Goal: Task Accomplishment & Management: Manage account settings

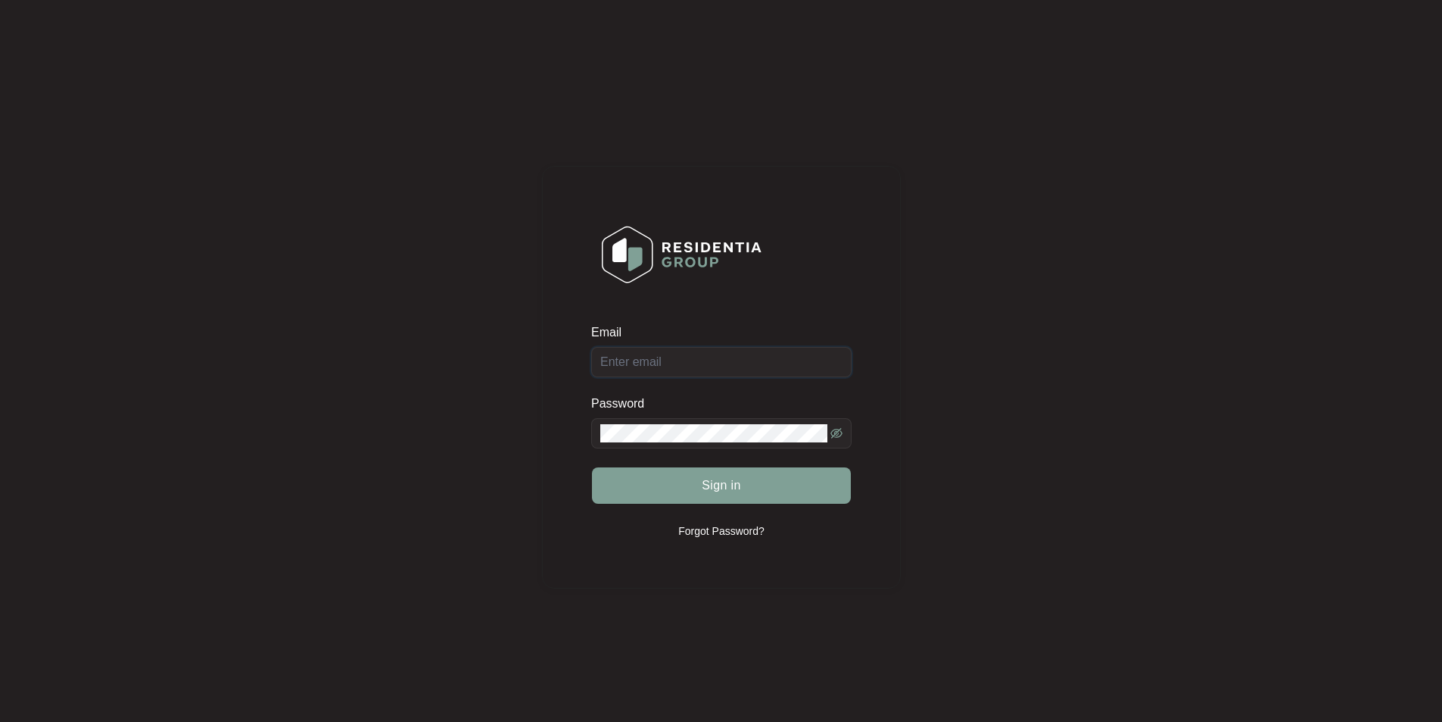
click at [685, 360] on input "Email" at bounding box center [721, 362] width 260 height 30
type input "[EMAIL_ADDRESS][DOMAIN_NAME]"
click at [666, 423] on span at bounding box center [721, 433] width 260 height 30
click at [592, 467] on button "Sign in" at bounding box center [721, 485] width 259 height 36
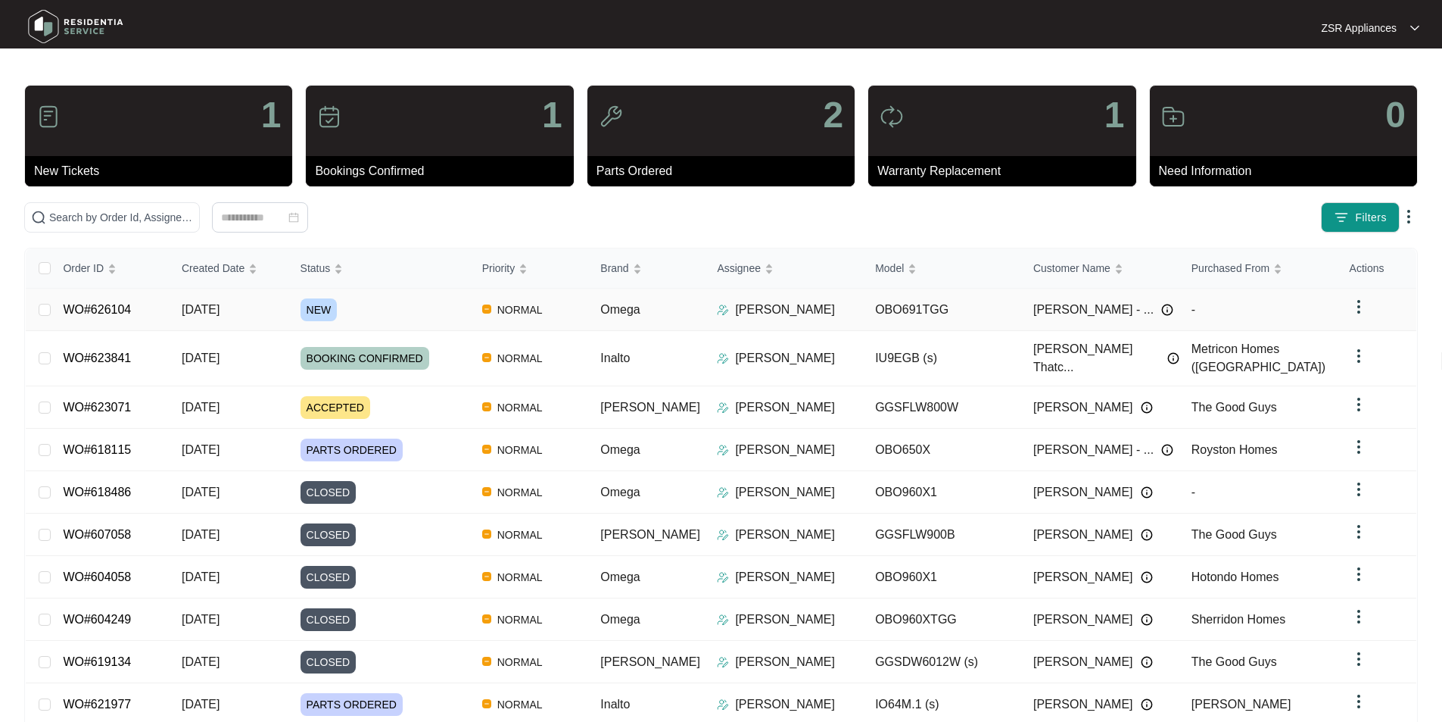
click at [118, 310] on link "WO#626104" at bounding box center [97, 309] width 68 height 13
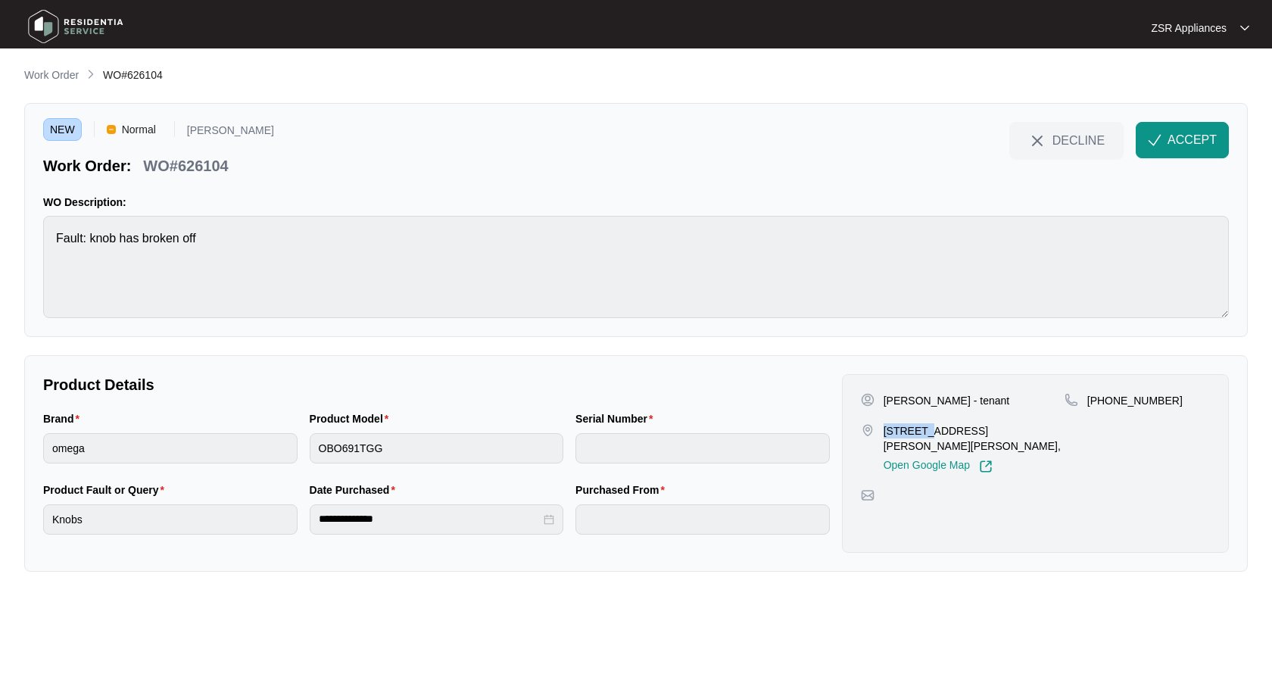
drag, startPoint x: 885, startPoint y: 429, endPoint x: 918, endPoint y: 429, distance: 33.3
click at [918, 429] on p "[STREET_ADDRESS][PERSON_NAME][PERSON_NAME]," at bounding box center [974, 438] width 181 height 30
copy p "1 Bella"
drag, startPoint x: 889, startPoint y: 401, endPoint x: 986, endPoint y: 396, distance: 97.0
click at [986, 396] on div "[PERSON_NAME] - tenant" at bounding box center [963, 400] width 204 height 15
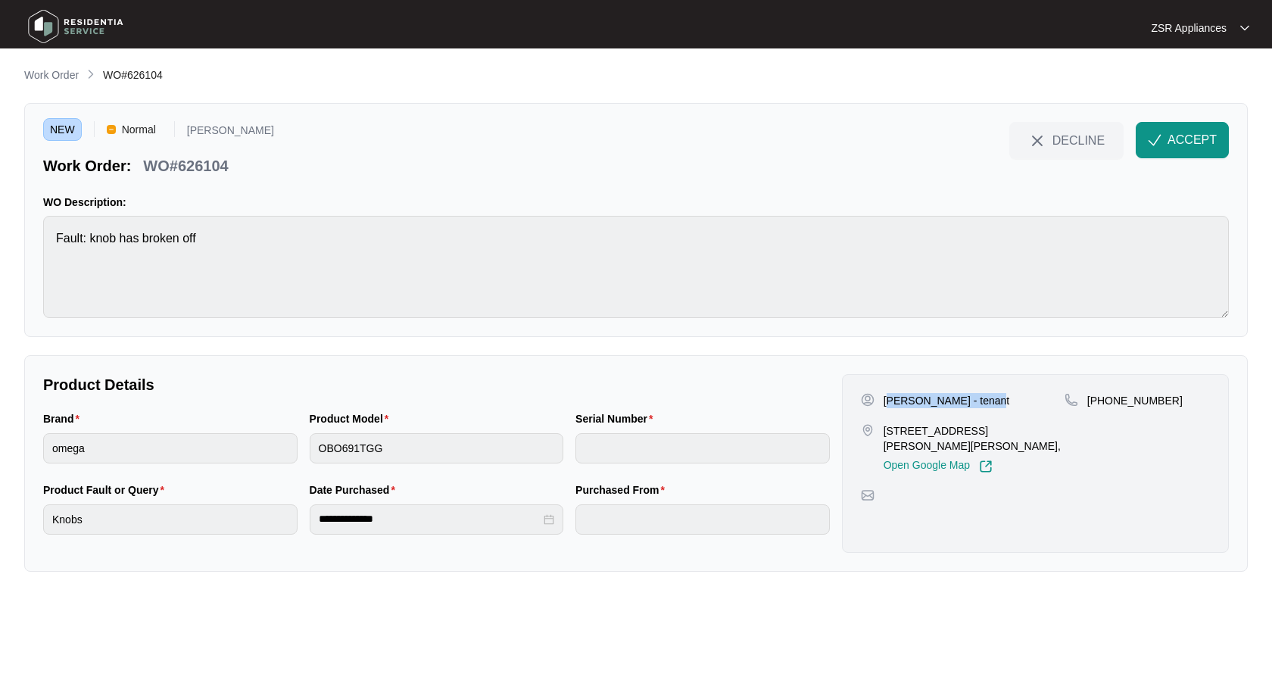
copy p "[PERSON_NAME] - tenant"
drag, startPoint x: 1101, startPoint y: 400, endPoint x: 1166, endPoint y: 396, distance: 65.2
click at [1166, 396] on div "[PHONE_NUMBER]" at bounding box center [1137, 400] width 145 height 15
copy p "1409 410 660"
drag, startPoint x: 884, startPoint y: 429, endPoint x: 951, endPoint y: 429, distance: 67.4
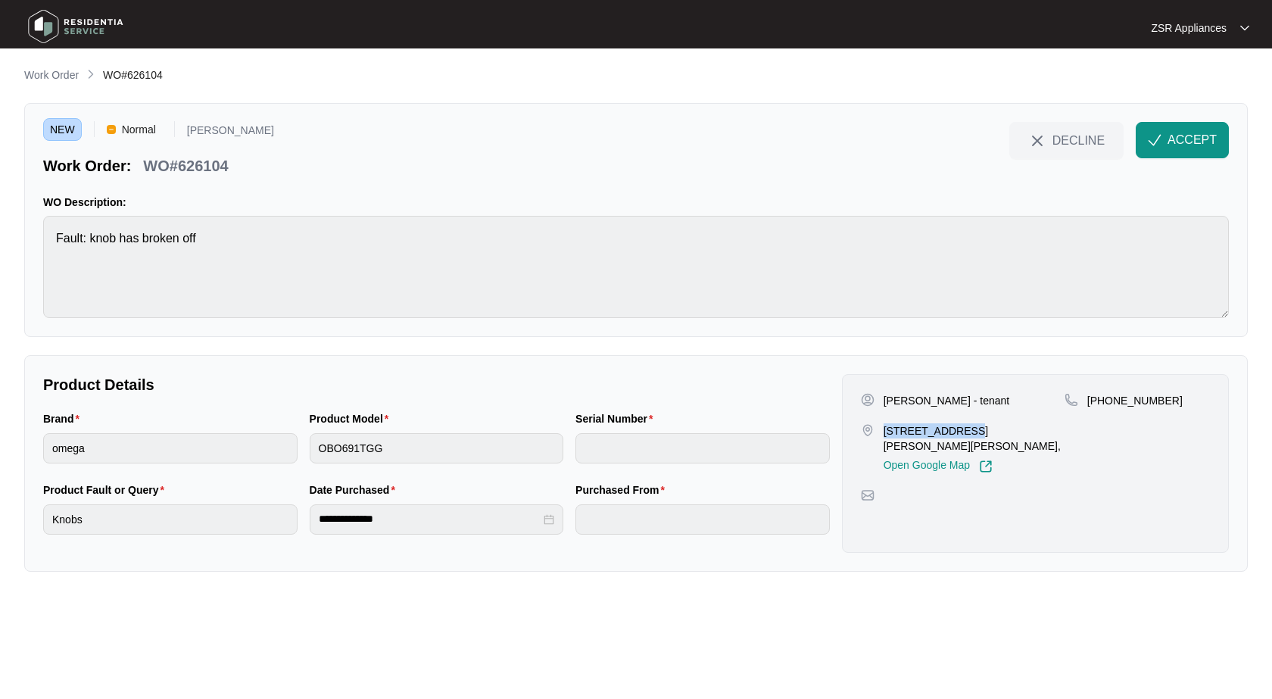
click at [951, 429] on p "[STREET_ADDRESS][PERSON_NAME][PERSON_NAME]," at bounding box center [974, 438] width 181 height 30
copy p "[STREET_ADDRESS]"
click at [963, 431] on p "[STREET_ADDRESS][PERSON_NAME][PERSON_NAME]," at bounding box center [974, 438] width 181 height 30
drag, startPoint x: 959, startPoint y: 431, endPoint x: 1011, endPoint y: 432, distance: 51.5
click at [1011, 432] on p "[STREET_ADDRESS][PERSON_NAME][PERSON_NAME]," at bounding box center [974, 438] width 181 height 30
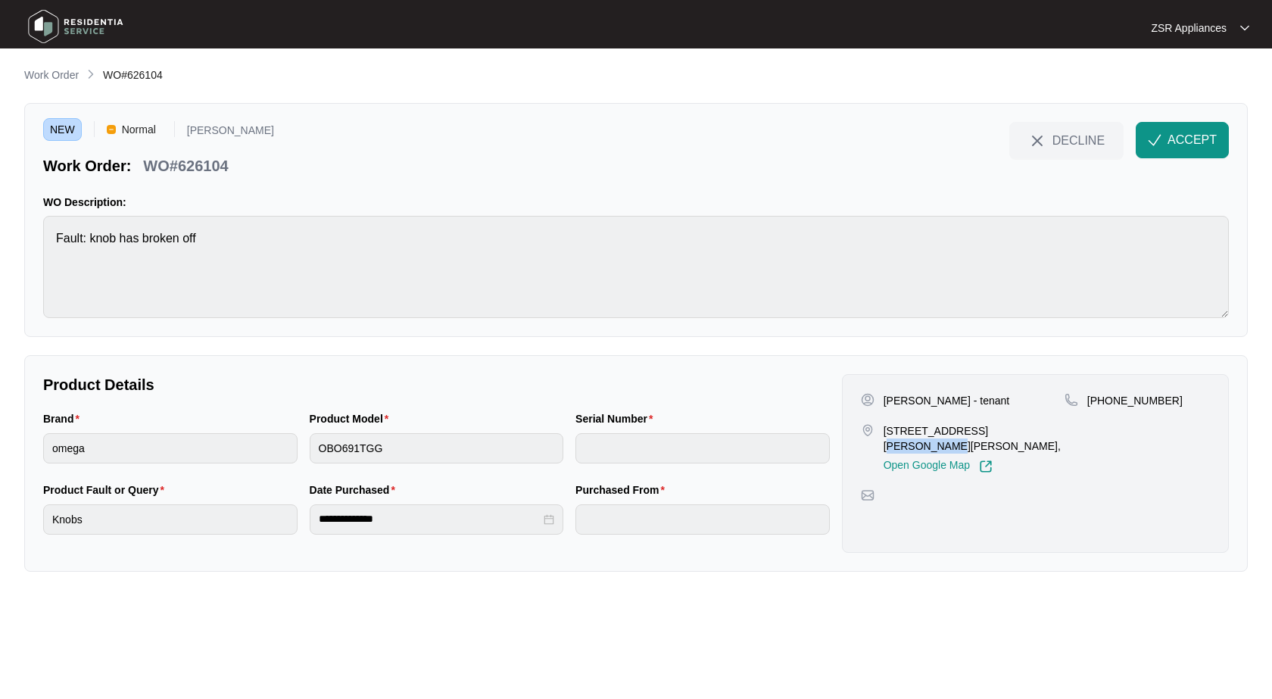
copy p "[GEOGRAPHIC_DATA]"
click at [924, 402] on p "[PERSON_NAME] - tenant" at bounding box center [947, 400] width 126 height 15
copy p "Fraser"
click at [217, 168] on p "WO#626104" at bounding box center [185, 165] width 85 height 21
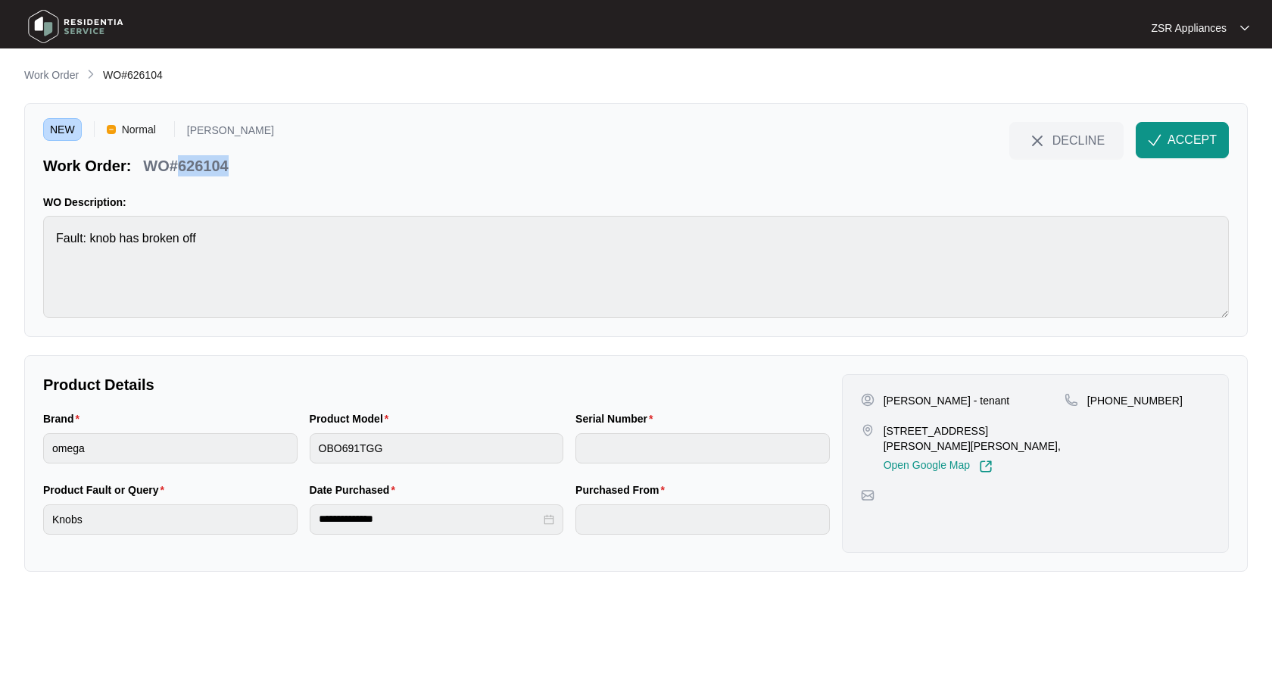
click at [217, 168] on p "WO#626104" at bounding box center [185, 165] width 85 height 21
copy p "626104"
drag, startPoint x: 1190, startPoint y: 137, endPoint x: 1031, endPoint y: 231, distance: 184.7
click at [1190, 137] on span "ACCEPT" at bounding box center [1192, 140] width 49 height 18
